Goal: Find contact information: Find contact information

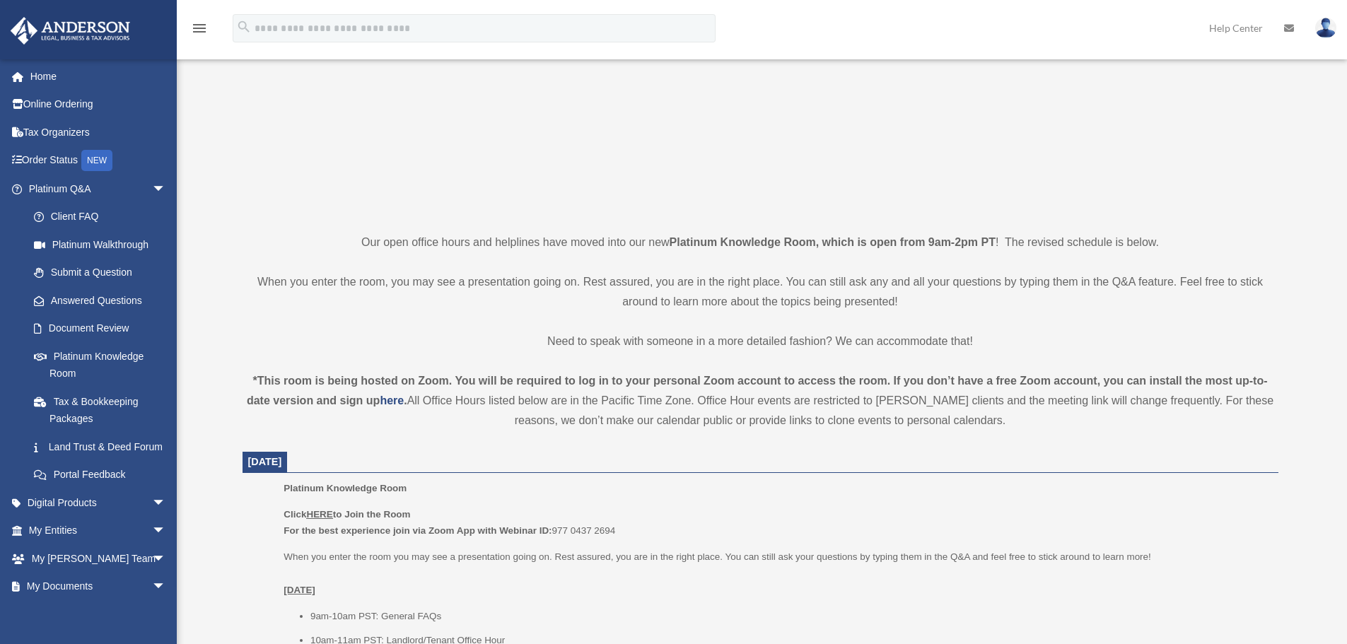
scroll to position [424, 0]
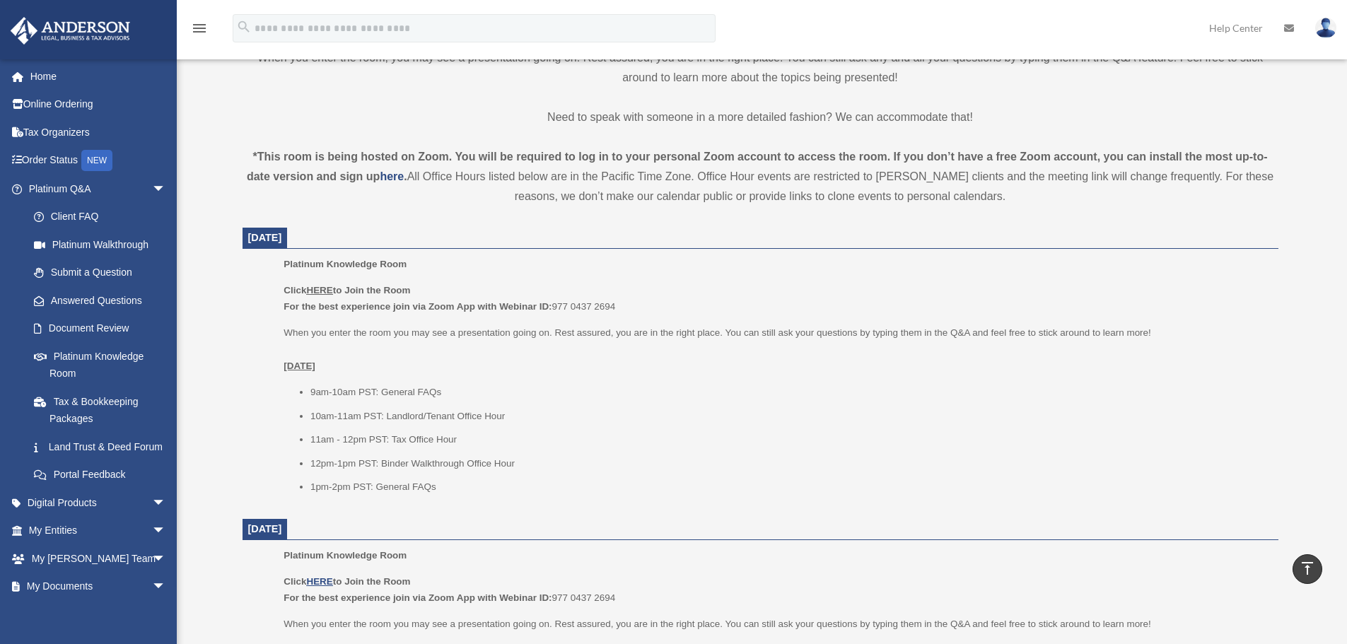
click at [324, 291] on u "HERE" at bounding box center [319, 290] width 26 height 11
click at [317, 291] on u "HERE" at bounding box center [319, 290] width 26 height 11
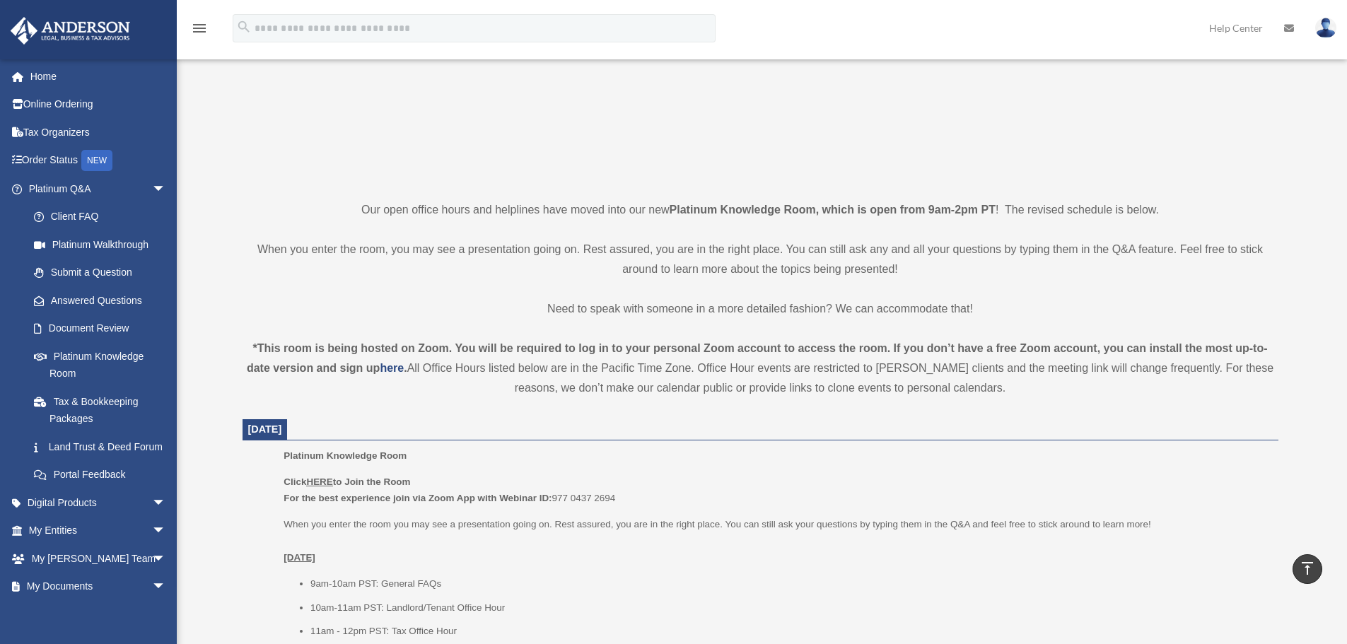
scroll to position [0, 0]
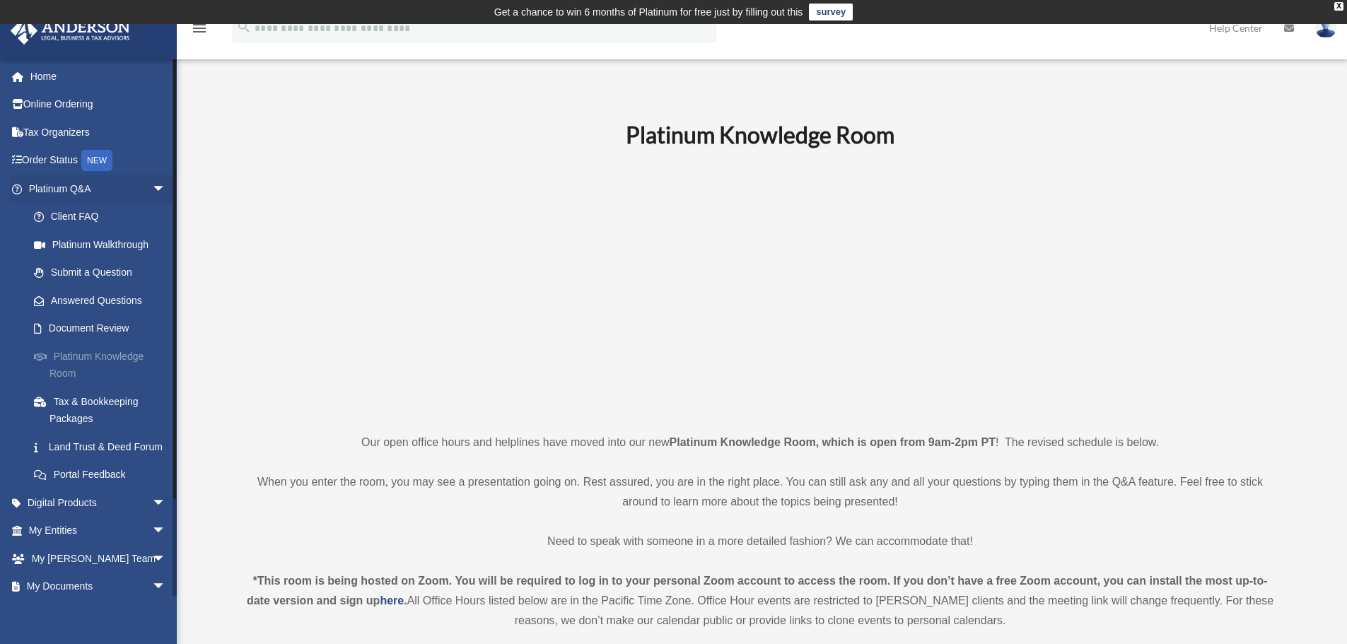
click at [83, 355] on link "Platinum Knowledge Room" at bounding box center [104, 364] width 168 height 45
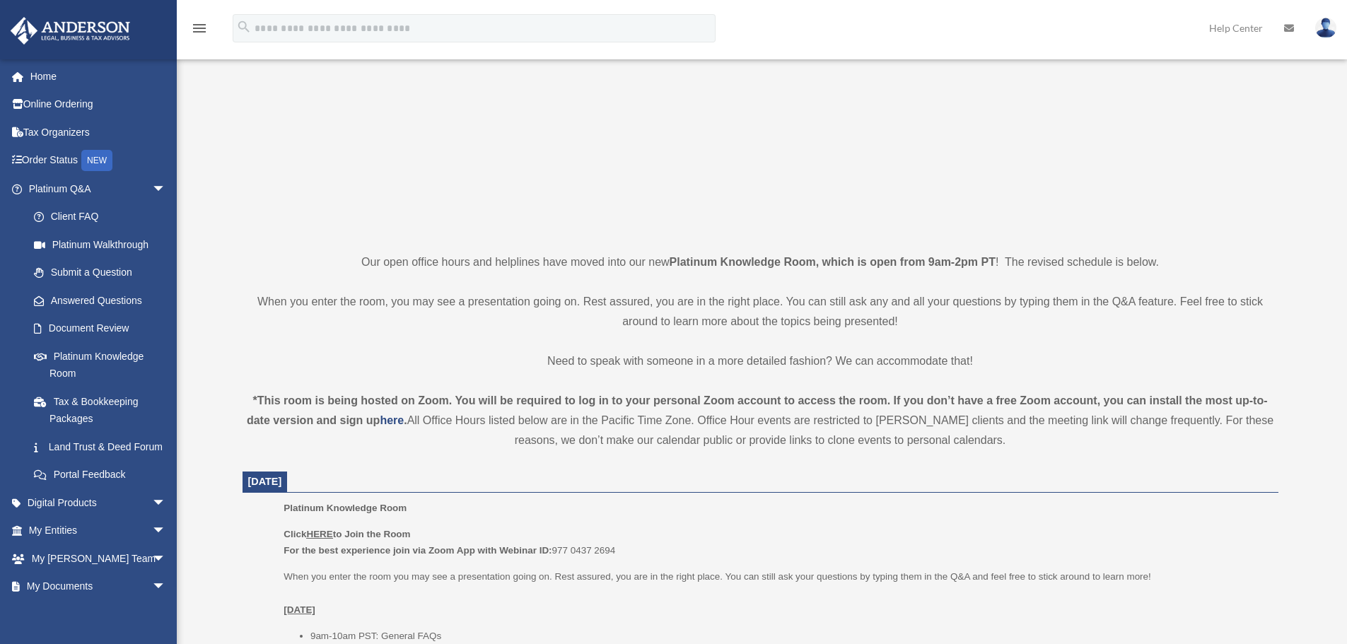
scroll to position [212, 0]
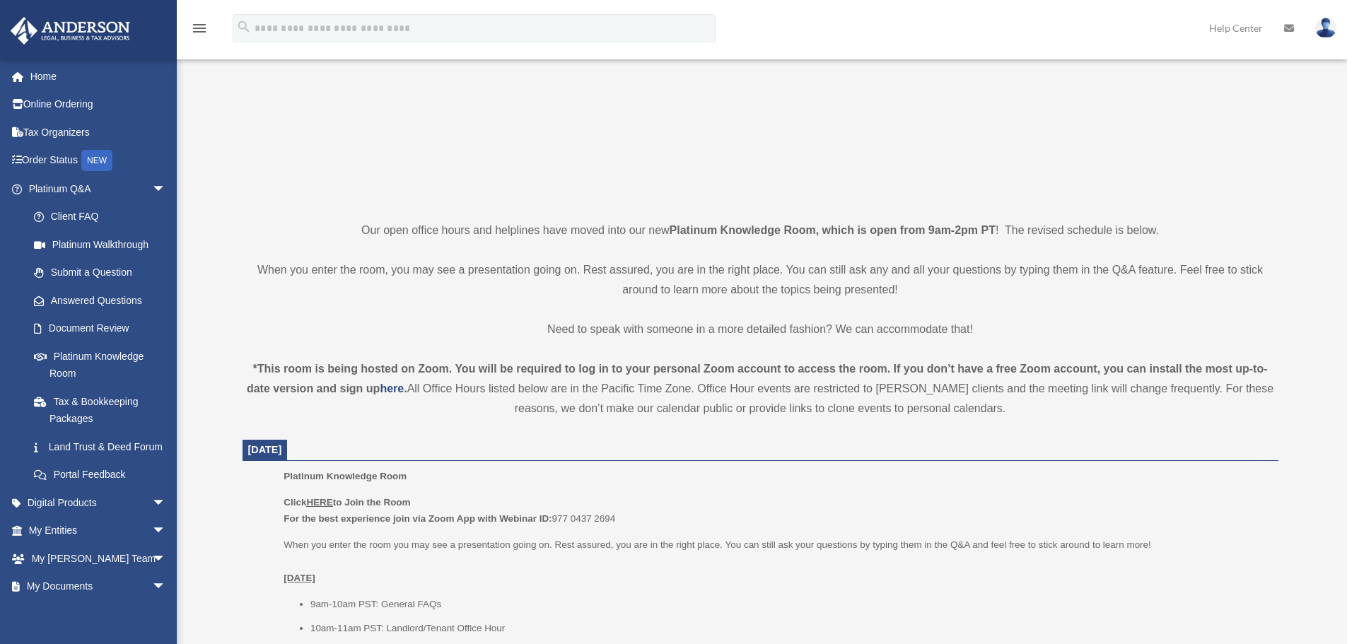
click at [327, 499] on u "HERE" at bounding box center [319, 502] width 26 height 11
click at [327, 498] on u "HERE" at bounding box center [319, 502] width 26 height 11
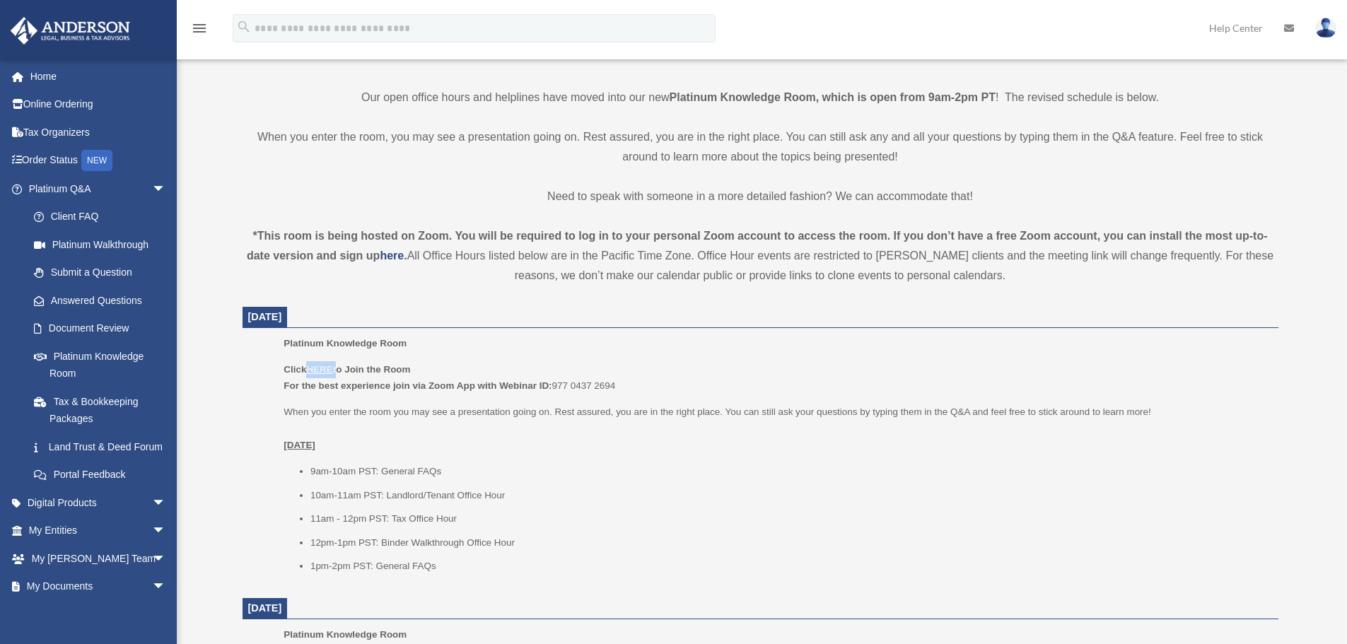
scroll to position [495, 0]
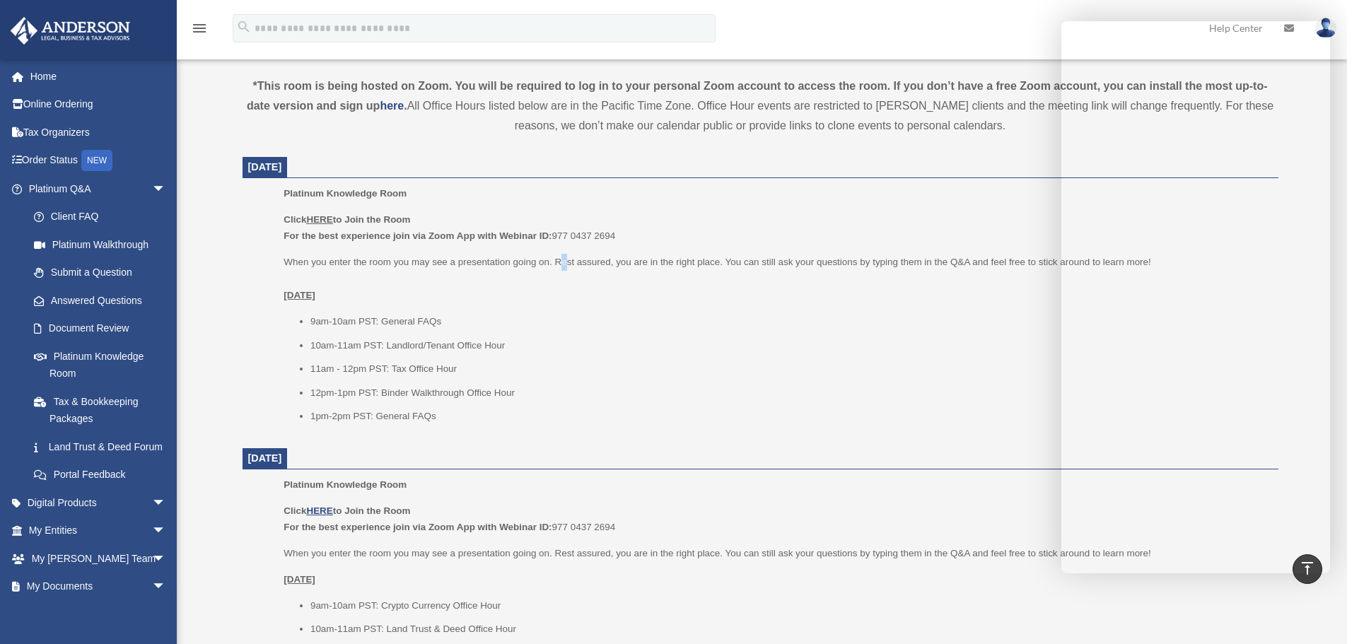
drag, startPoint x: 564, startPoint y: 247, endPoint x: 556, endPoint y: 241, distance: 10.2
click at [566, 244] on div "Click HERE to Join the Room For the best experience join via Zoom App with Webi…" at bounding box center [776, 318] width 984 height 214
click at [319, 219] on u "HERE" at bounding box center [319, 219] width 26 height 11
click at [551, 124] on div "*This room is being hosted on Zoom. You will be required to log in to your pers…" at bounding box center [761, 105] width 1036 height 59
click at [322, 218] on u "HERE" at bounding box center [319, 219] width 26 height 11
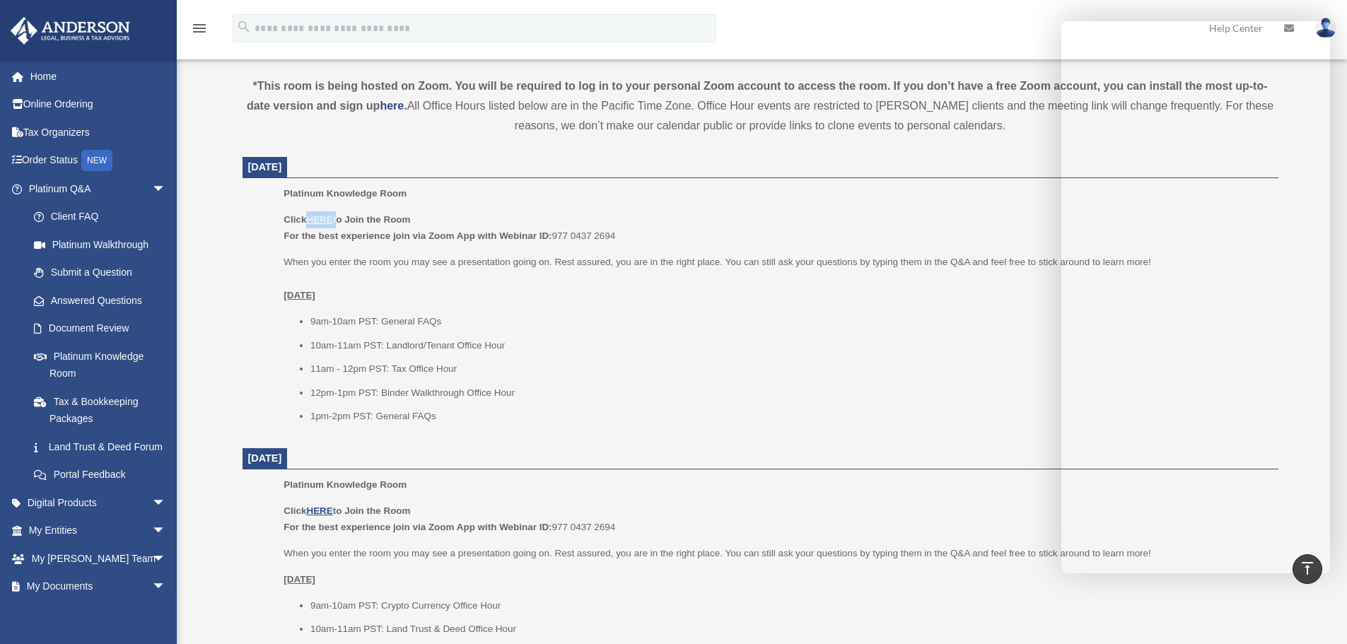
click at [322, 218] on u "HERE" at bounding box center [319, 219] width 26 height 11
click at [327, 218] on u "HERE" at bounding box center [319, 219] width 26 height 11
click at [580, 295] on p "When you enter the room you may see a presentation going on. Rest assured, you …" at bounding box center [776, 279] width 984 height 50
drag, startPoint x: 557, startPoint y: 233, endPoint x: 617, endPoint y: 236, distance: 60.2
click at [617, 236] on p "Click HERE to Join the Room For the best experience join via Zoom App with Webi…" at bounding box center [776, 227] width 984 height 33
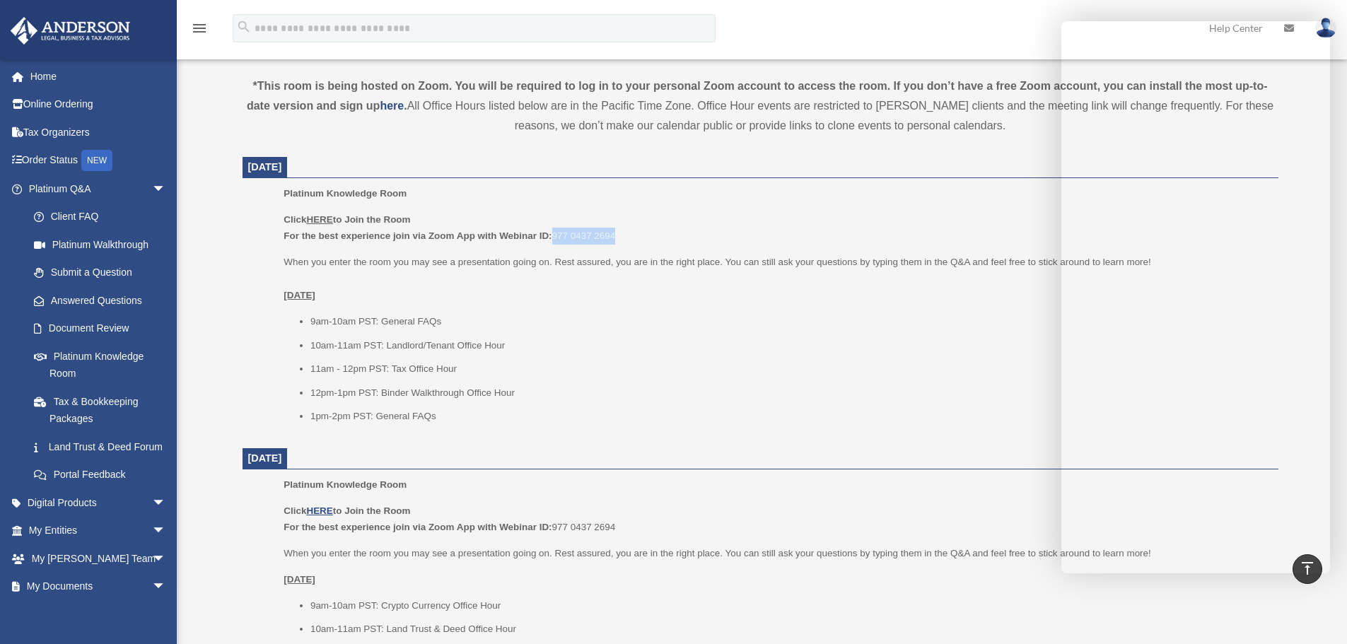
copy p "977 0437 2694"
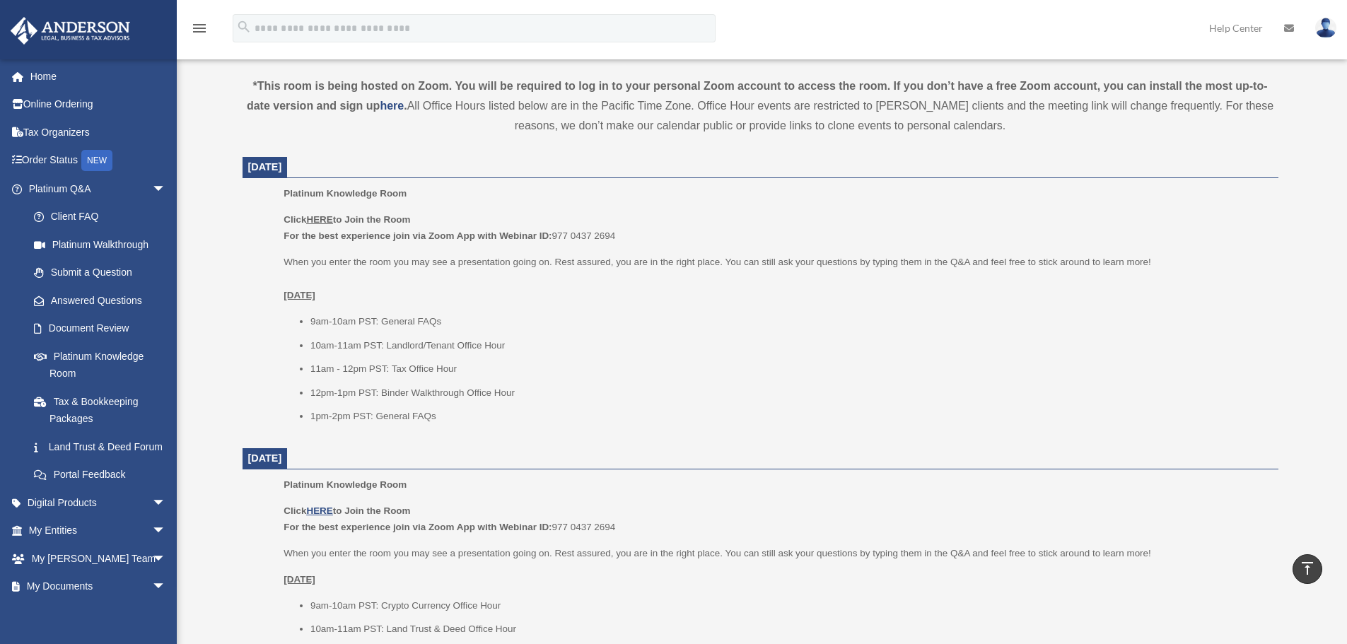
click at [327, 221] on u "HERE" at bounding box center [319, 219] width 26 height 11
click at [661, 367] on li "11am - 12pm PST: Tax Office Hour" at bounding box center [789, 369] width 958 height 17
click at [99, 402] on link "Tax & Bookkeeping Packages" at bounding box center [104, 410] width 168 height 45
click at [97, 397] on link "Tax & Bookkeeping Packages" at bounding box center [104, 410] width 168 height 45
click at [97, 395] on link "Tax & Bookkeeping Packages" at bounding box center [104, 410] width 168 height 45
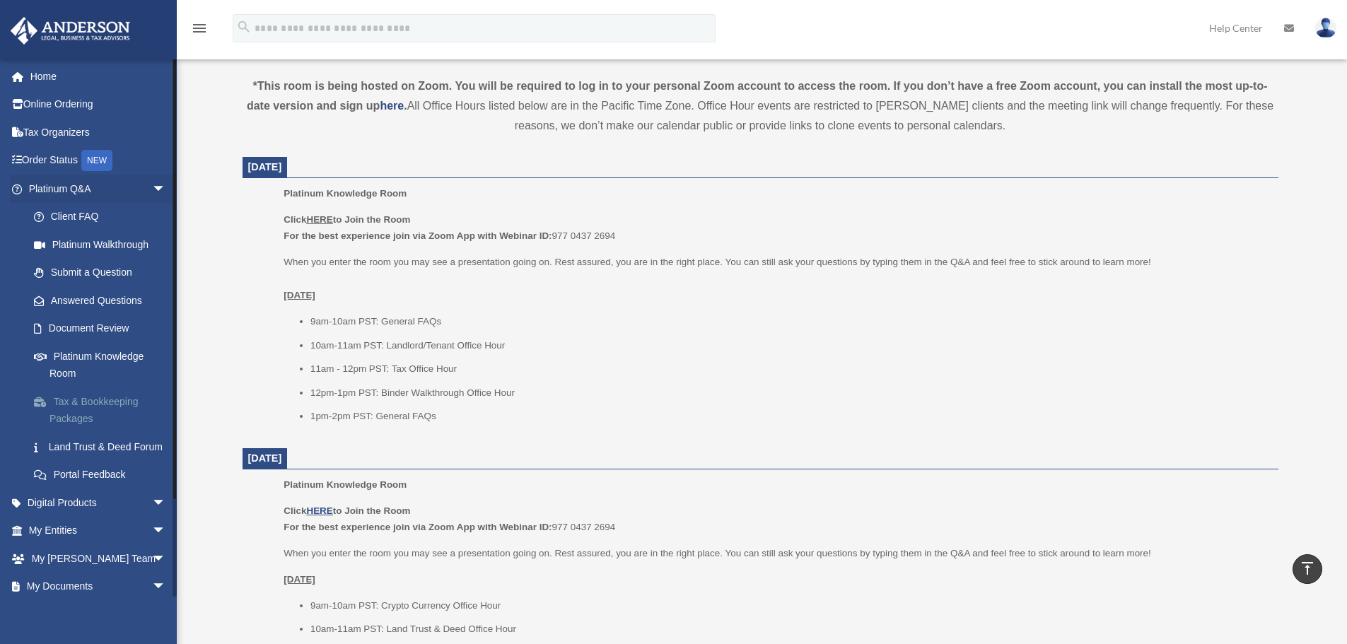
click at [97, 395] on link "Tax & Bookkeeping Packages" at bounding box center [104, 410] width 168 height 45
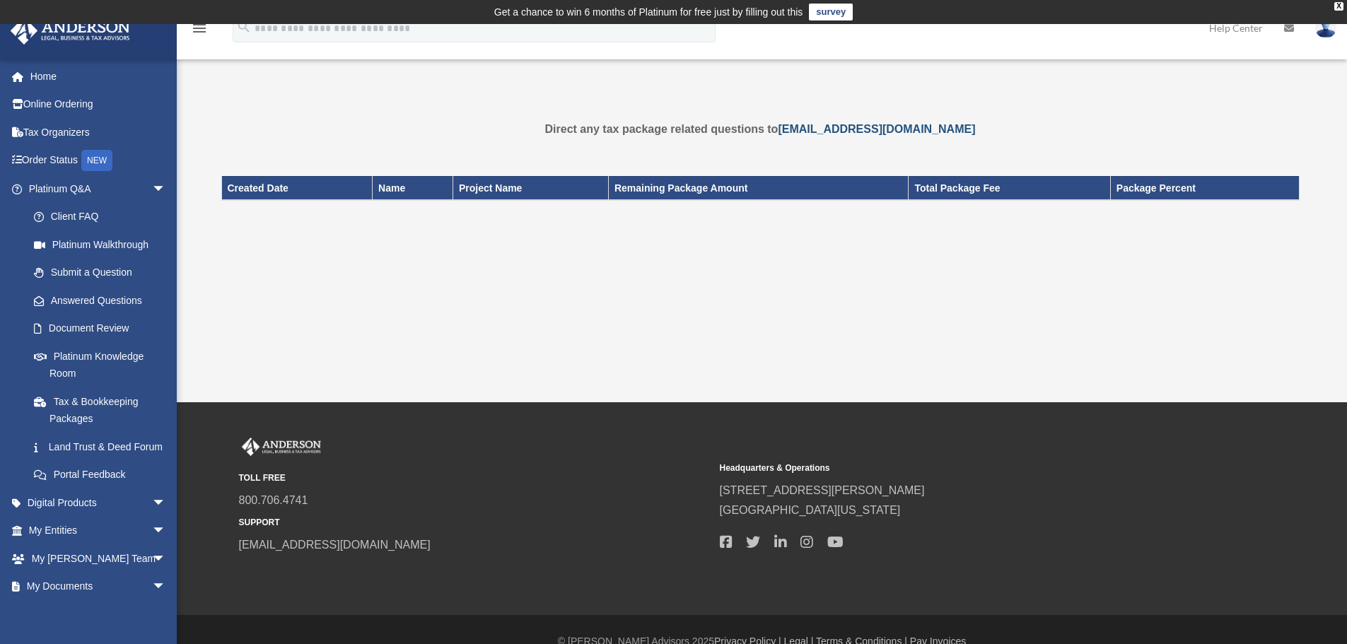
click at [823, 126] on link "[EMAIL_ADDRESS][DOMAIN_NAME]" at bounding box center [876, 129] width 197 height 12
